Goal: Task Accomplishment & Management: Manage account settings

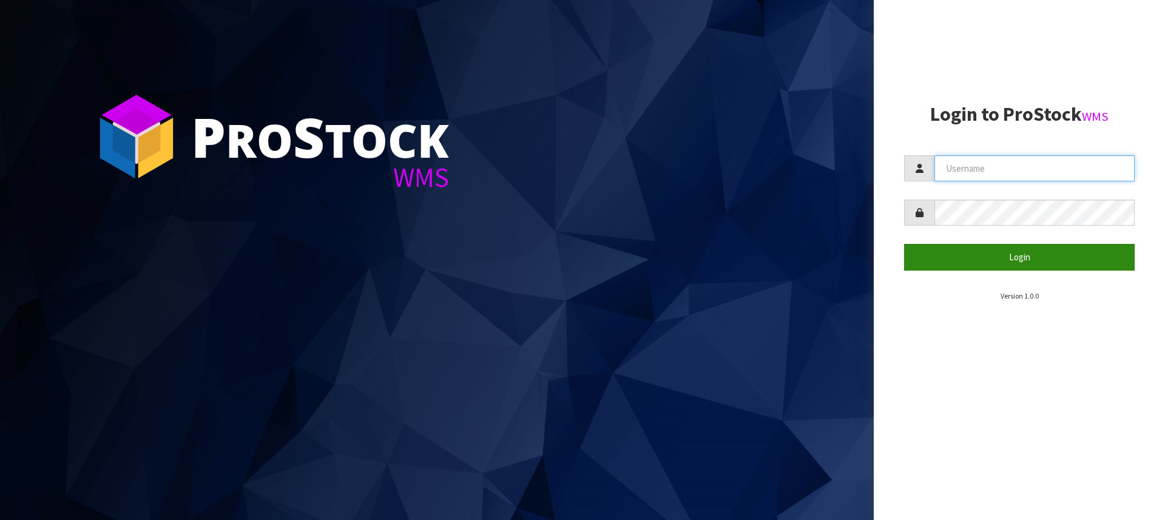
type input "[PERSON_NAME][EMAIL_ADDRESS][DOMAIN_NAME]"
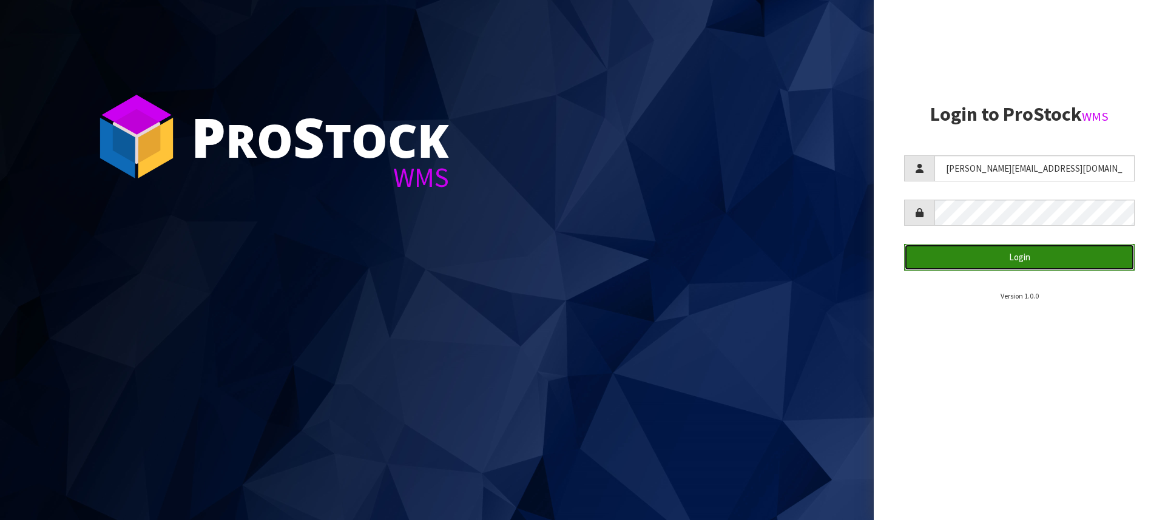
click at [1005, 252] on button "Login" at bounding box center [1019, 257] width 230 height 26
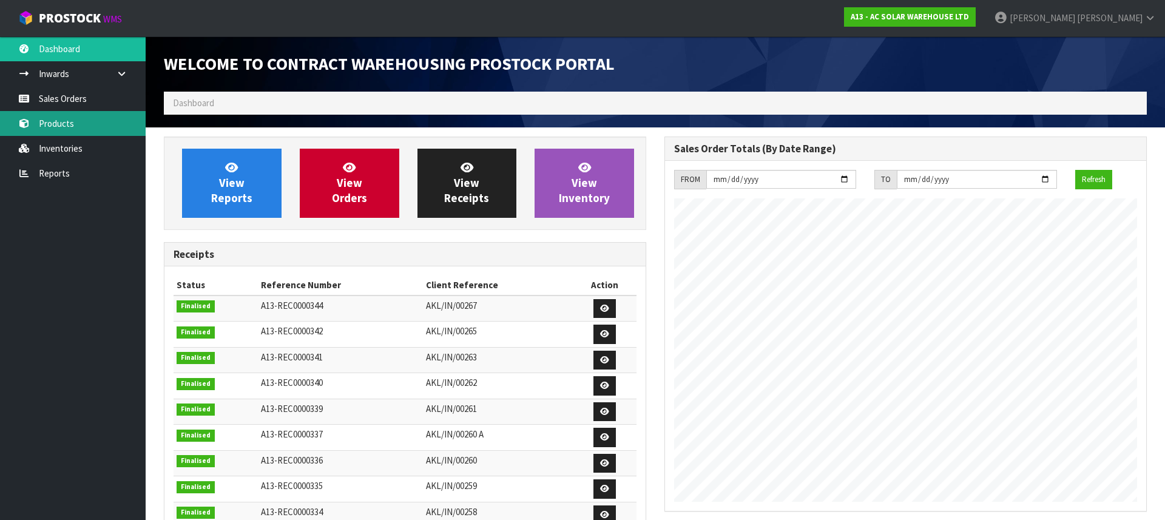
scroll to position [738, 500]
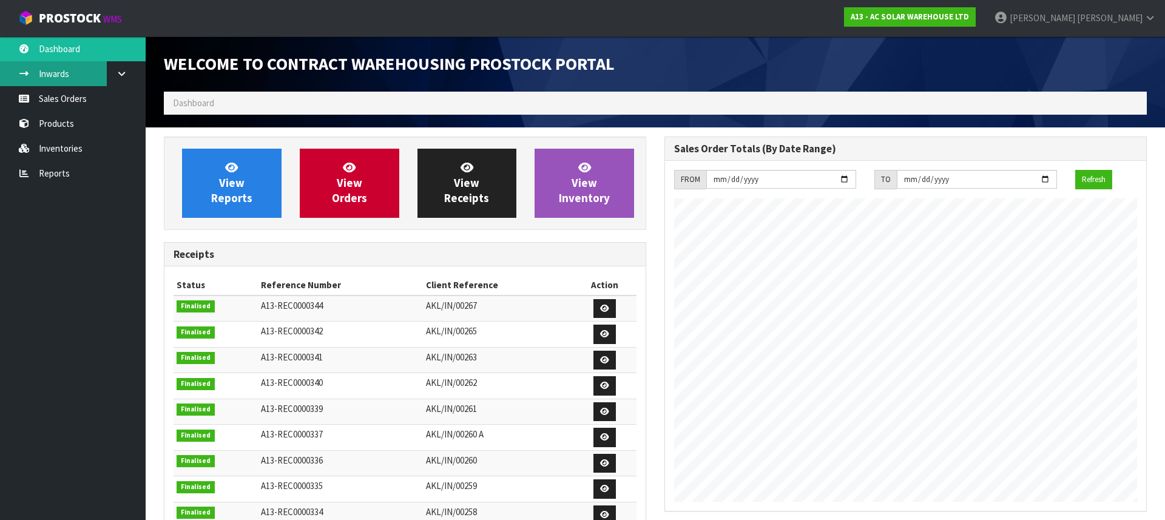
click at [70, 73] on link "Inwards" at bounding box center [73, 73] width 146 height 25
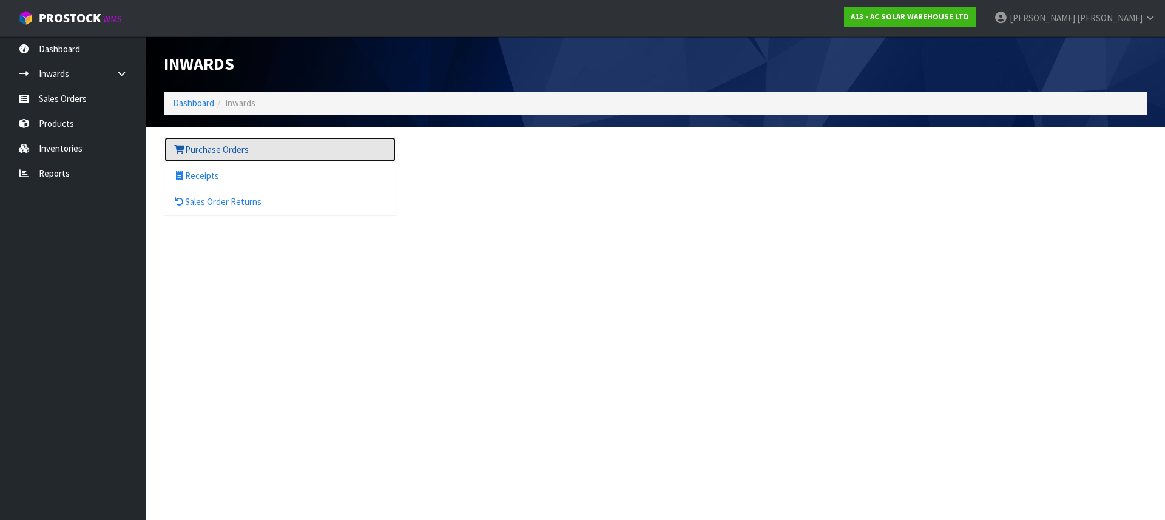
click at [209, 140] on link "Purchase Orders" at bounding box center [279, 149] width 231 height 25
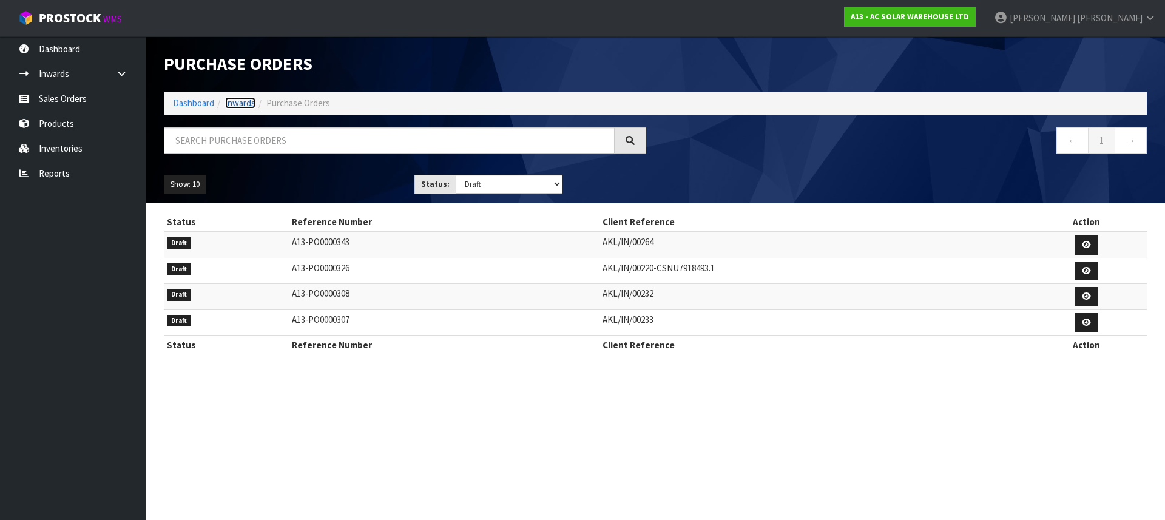
click at [237, 102] on link "Inwards" at bounding box center [240, 103] width 30 height 12
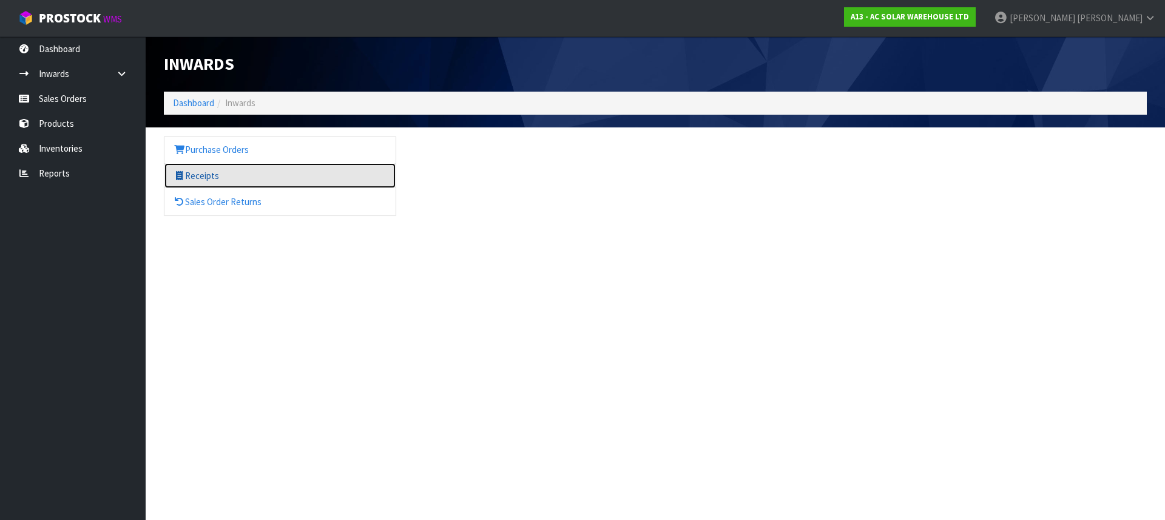
click at [193, 180] on link "Receipts" at bounding box center [279, 175] width 231 height 25
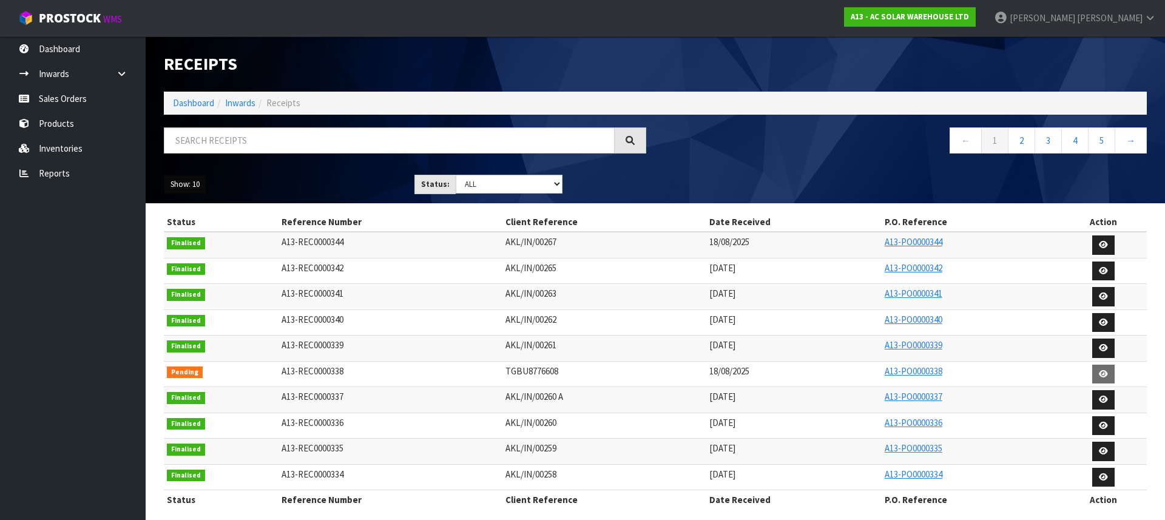
click at [180, 181] on button "Show: 10" at bounding box center [185, 184] width 42 height 19
click at [185, 234] on link "25" at bounding box center [212, 240] width 96 height 16
